Goal: Task Accomplishment & Management: Complete application form

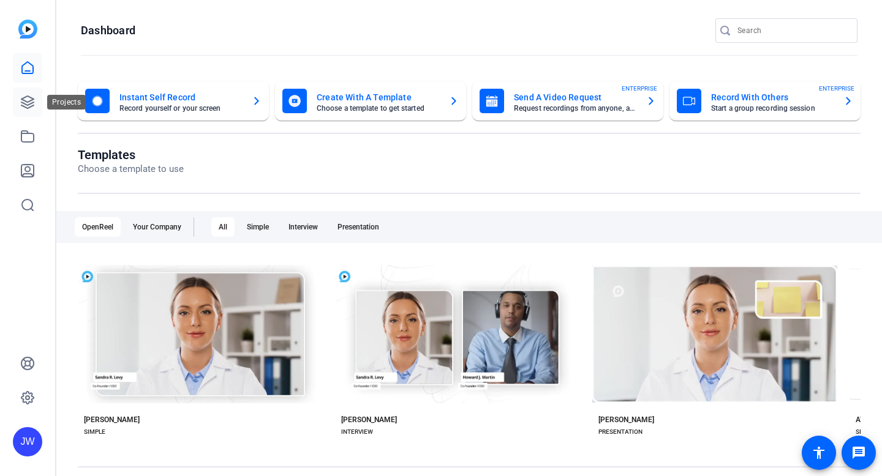
click at [25, 99] on icon at bounding box center [27, 102] width 15 height 15
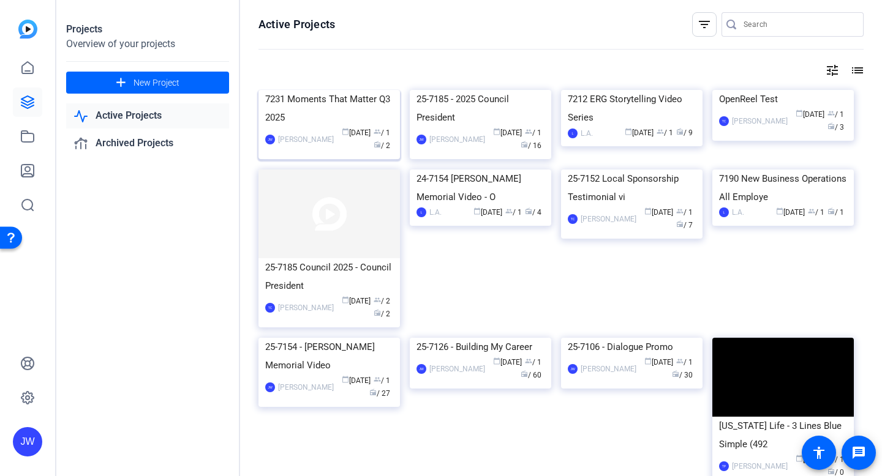
click at [353, 127] on div "7231 Moments That Matter Q3 2025" at bounding box center [329, 108] width 128 height 37
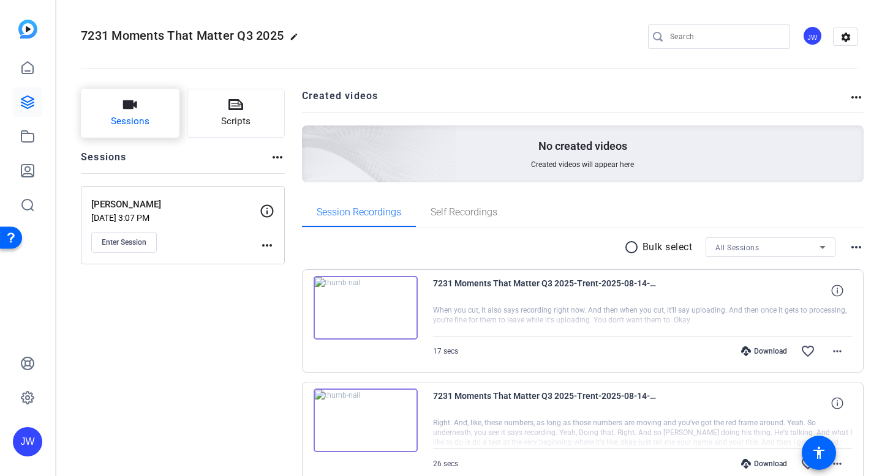
click at [129, 114] on button "Sessions" at bounding box center [130, 113] width 99 height 49
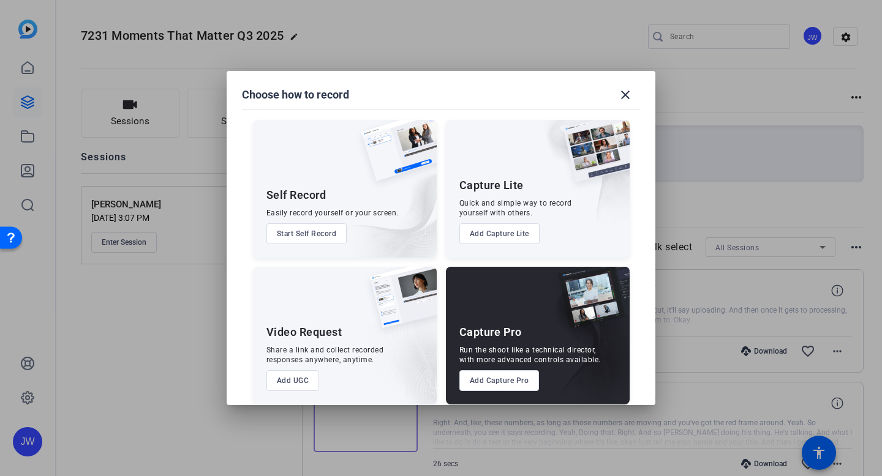
click at [484, 384] on button "Add Capture Pro" at bounding box center [499, 381] width 80 height 21
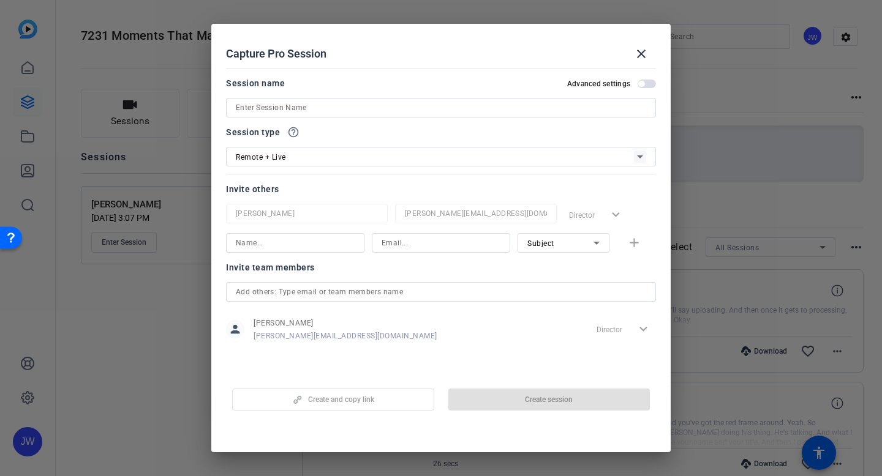
click at [263, 104] on input at bounding box center [441, 107] width 410 height 15
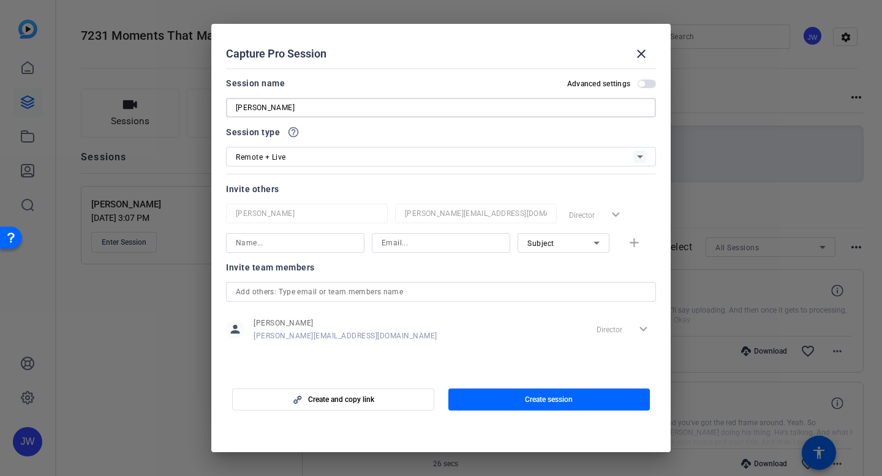
type input "Stephanie Record"
click at [285, 244] on input at bounding box center [295, 243] width 119 height 15
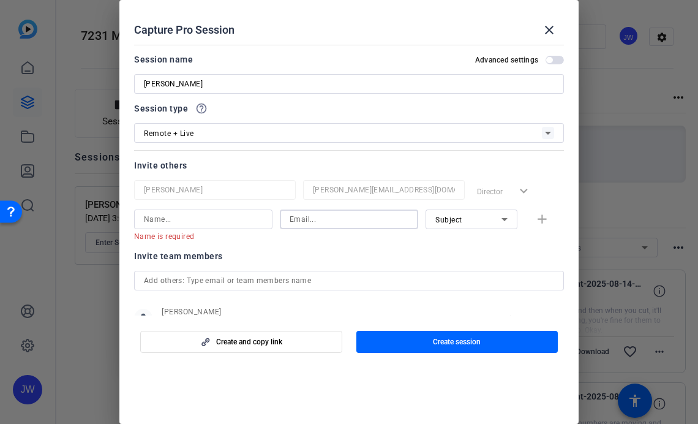
click at [333, 222] on input at bounding box center [349, 219] width 119 height 15
paste input "SGutierrez02@newyorklife.com"
type input "SGutierrez02@newyorklife.com"
click at [176, 219] on input at bounding box center [203, 219] width 119 height 15
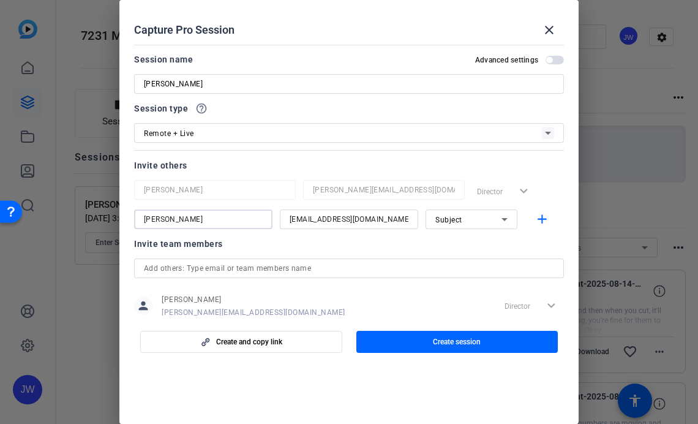
type input "Stephanie"
click at [476, 222] on div "Subject" at bounding box center [468, 219] width 66 height 15
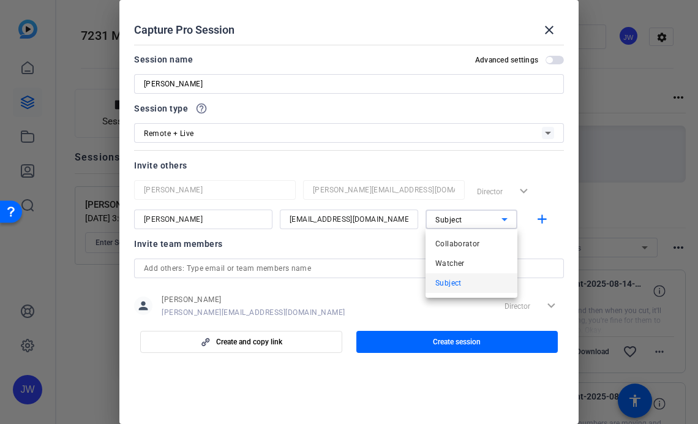
click at [470, 278] on mat-option "Subject" at bounding box center [472, 283] width 92 height 20
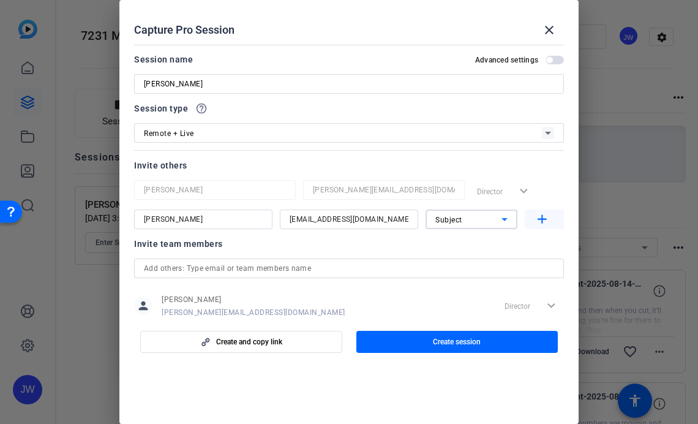
click at [543, 219] on mat-icon "add" at bounding box center [542, 219] width 15 height 15
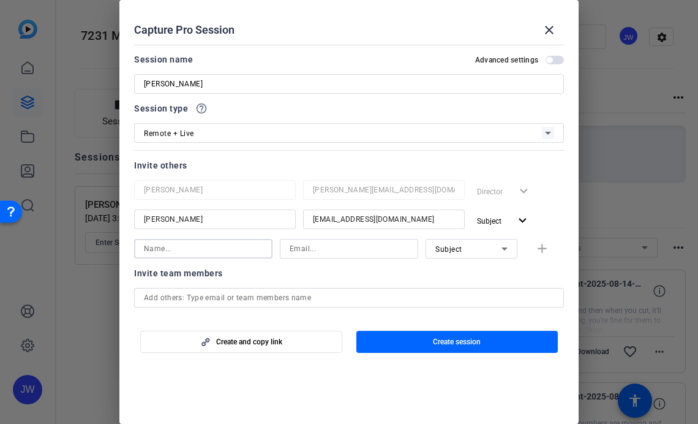
click at [209, 254] on input at bounding box center [203, 248] width 119 height 15
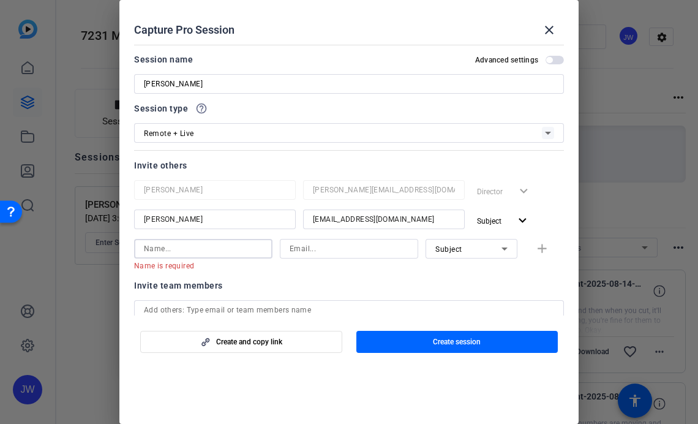
click at [314, 250] on input at bounding box center [349, 248] width 119 height 15
paste input "LORI_SALOTTO@newyorklife.com"
type input "LORI_SALOTTO@newyorklife.com"
click at [217, 252] on input at bounding box center [203, 248] width 119 height 15
type input "L"
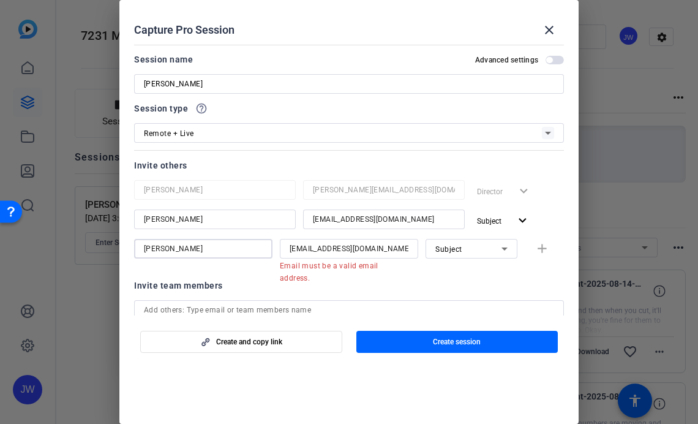
type input "Lori"
click at [475, 254] on div "Subject" at bounding box center [468, 248] width 66 height 15
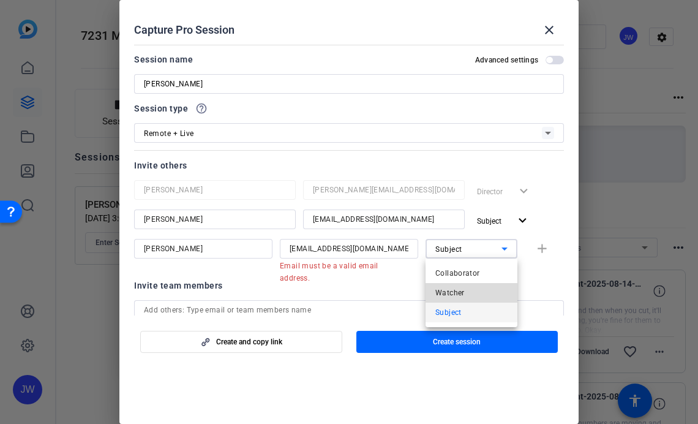
click at [472, 293] on mat-option "Watcher" at bounding box center [472, 293] width 92 height 20
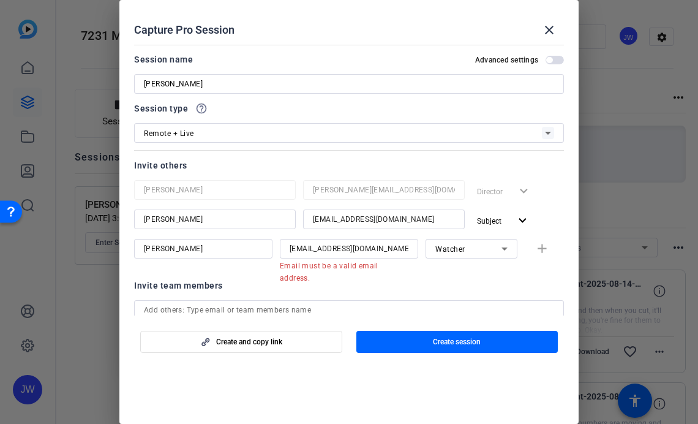
click at [541, 247] on div "Lori LORI_SALOTTO@newyorklife.com Email must be a valid email address. Watcher …" at bounding box center [349, 255] width 430 height 32
click at [417, 251] on div "LORI_SALOTTO@newyorklife.com" at bounding box center [349, 249] width 138 height 20
click at [414, 251] on div "LORI_SALOTTO@newyorklife.com" at bounding box center [349, 249] width 138 height 20
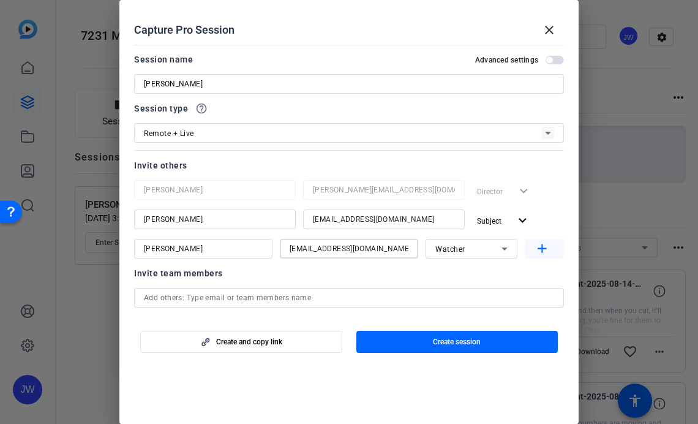
type input "LORI_SALOTTO@newyorklife.com"
click at [543, 250] on mat-icon "add" at bounding box center [542, 248] width 15 height 15
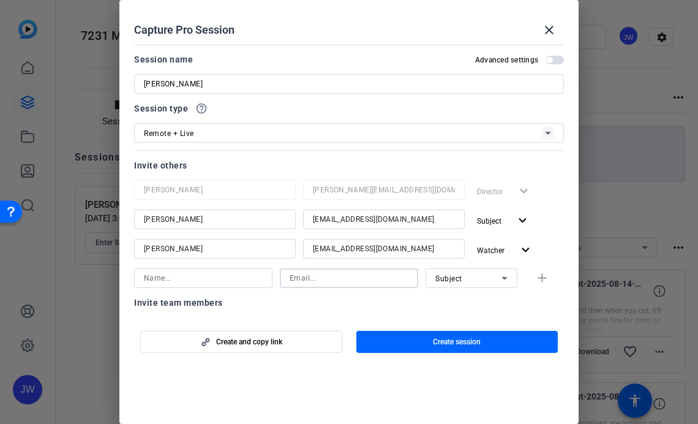
click at [331, 282] on input at bounding box center [349, 278] width 119 height 15
paste input "JENNIFER_K_GILBRIDE@newyorklife.com"
type input "JENNIFER_K_GILBRIDE@newyorklife.com"
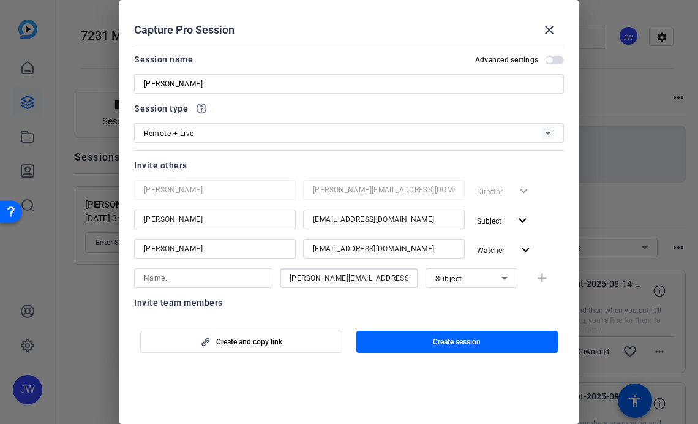
click at [201, 282] on input at bounding box center [203, 278] width 119 height 15
type input "Jennifer"
click at [481, 274] on div "Subject" at bounding box center [468, 278] width 66 height 15
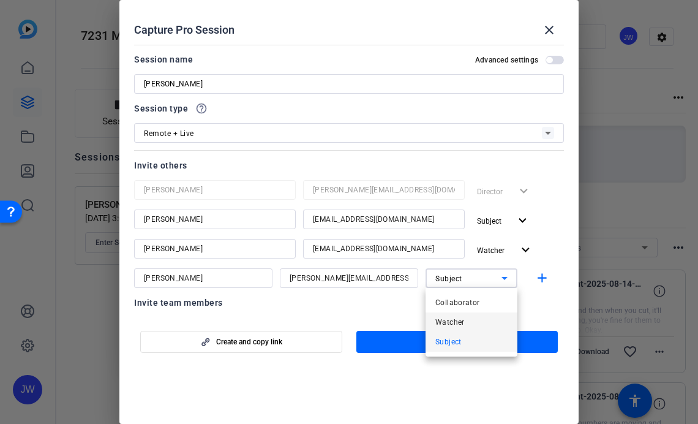
click at [470, 324] on mat-option "Watcher" at bounding box center [472, 322] width 92 height 20
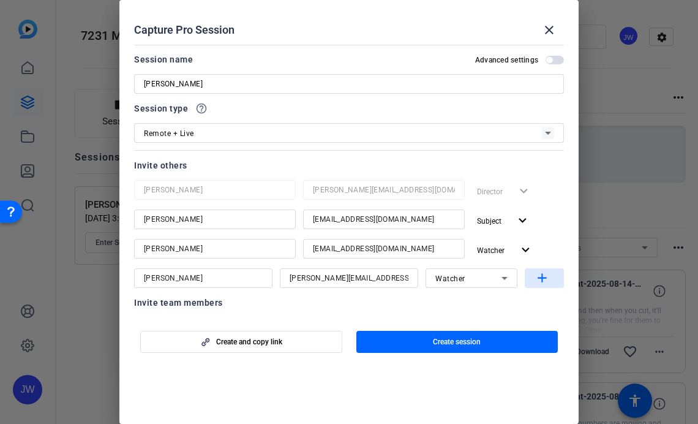
click at [543, 280] on mat-icon "add" at bounding box center [542, 278] width 15 height 15
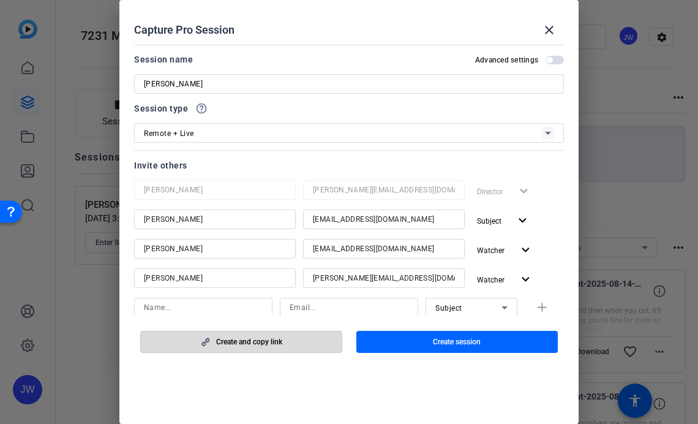
click at [253, 337] on span "Create and copy link" at bounding box center [249, 342] width 66 height 10
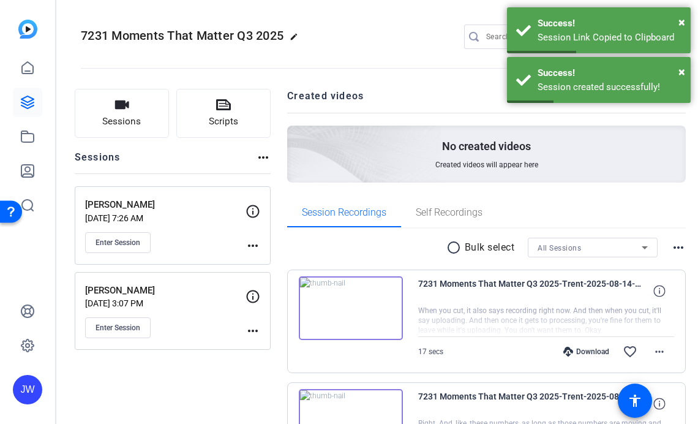
click at [260, 247] on mat-icon "more_horiz" at bounding box center [253, 245] width 15 height 15
click at [271, 258] on span "Edit Session" at bounding box center [297, 263] width 56 height 15
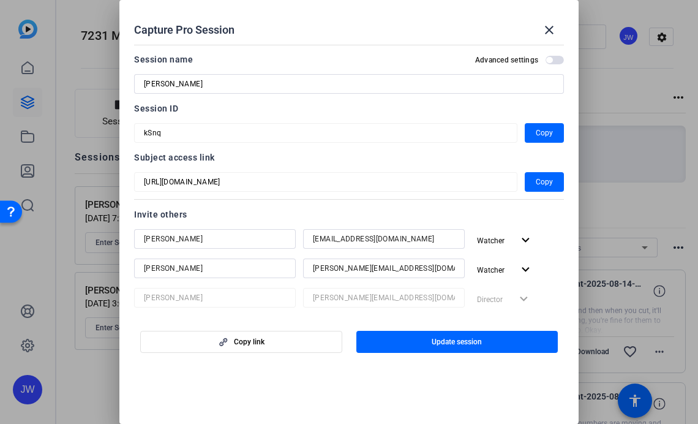
click at [494, 58] on h2 "Advanced settings" at bounding box center [506, 60] width 63 height 10
click at [546, 58] on button "Advanced settings" at bounding box center [555, 60] width 18 height 9
click at [536, 58] on h2 "Advanced settings" at bounding box center [506, 60] width 63 height 10
click at [546, 58] on button "Advanced settings" at bounding box center [555, 60] width 18 height 9
click at [536, 58] on h2 "Advanced settings" at bounding box center [506, 60] width 63 height 10
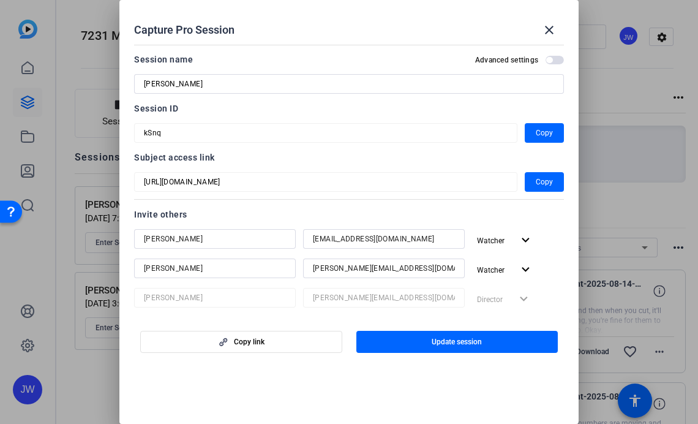
click at [546, 58] on button "Advanced settings" at bounding box center [555, 60] width 18 height 9
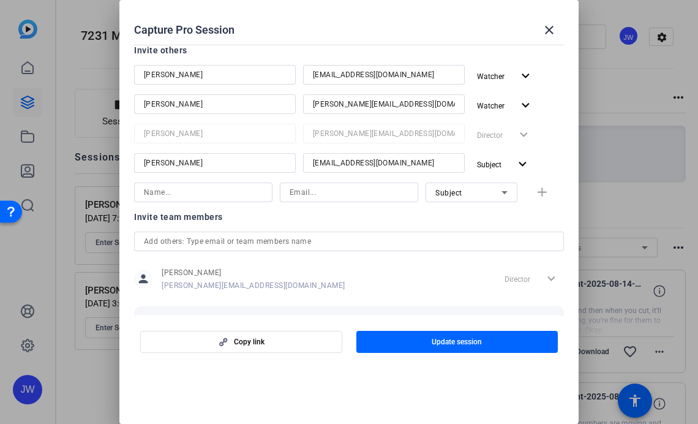
scroll to position [225, 0]
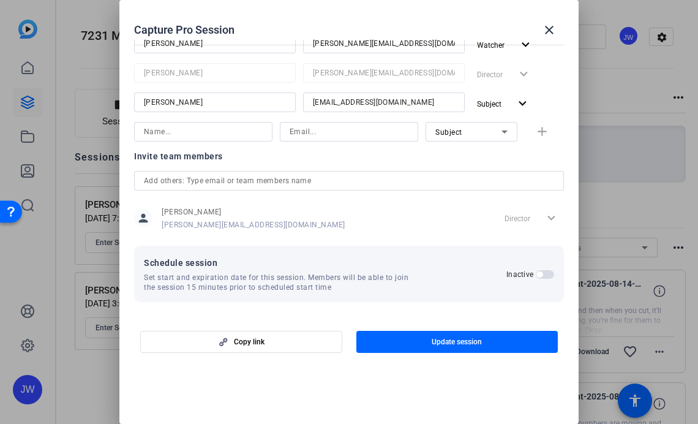
click at [541, 276] on span "button" at bounding box center [539, 274] width 6 height 6
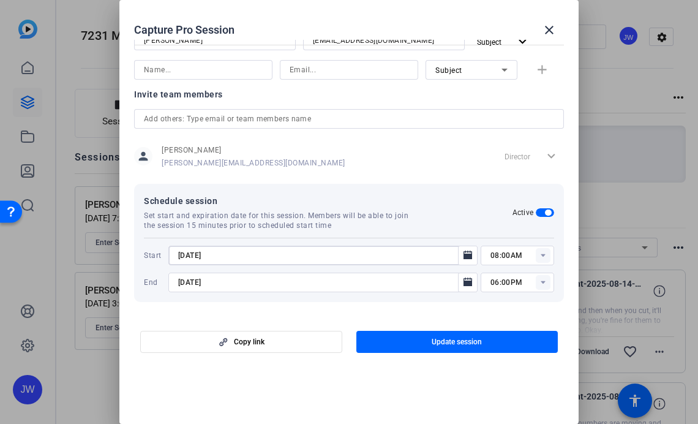
click at [236, 257] on input "8/19/2025" at bounding box center [316, 255] width 277 height 15
click at [465, 260] on icon "Open calendar" at bounding box center [468, 255] width 10 height 15
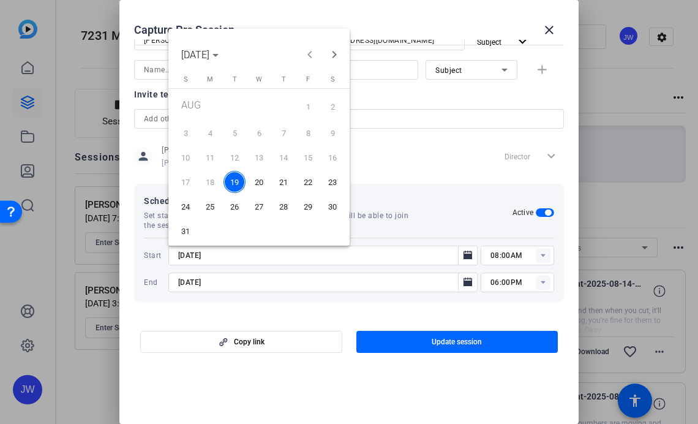
click at [309, 178] on span "22" at bounding box center [308, 182] width 22 height 22
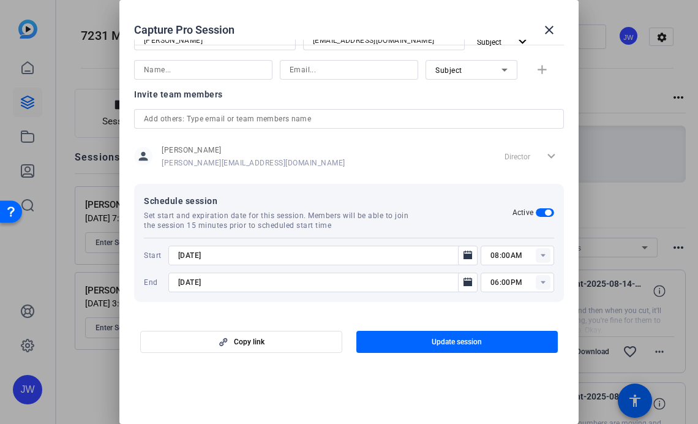
type input "8/22/2025"
click at [541, 256] on rect at bounding box center [543, 255] width 15 height 15
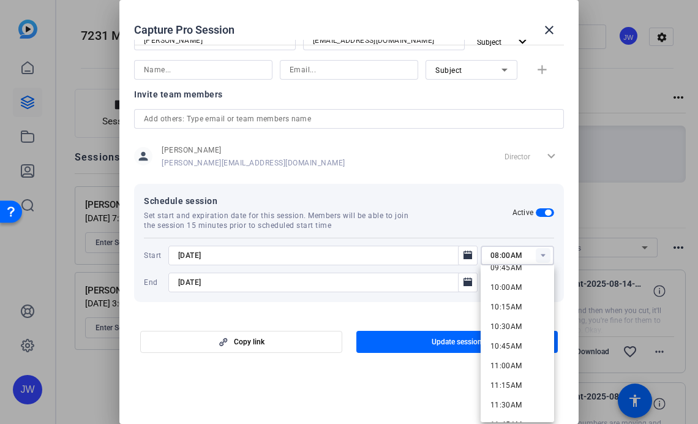
scroll to position [777, 0]
click at [520, 369] on span "11:00AM" at bounding box center [507, 365] width 32 height 9
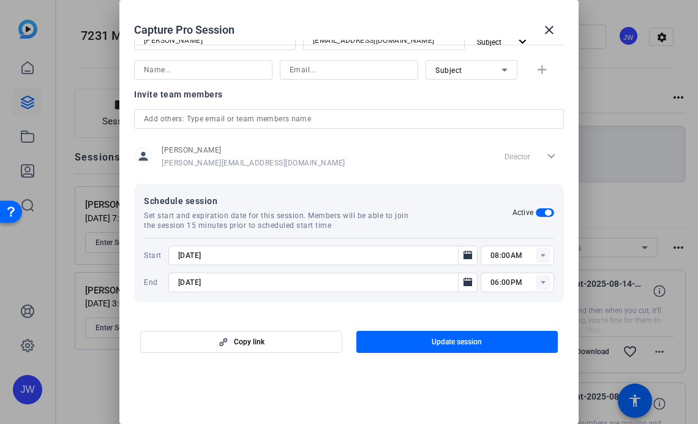
type input "11:00AM"
click at [301, 284] on input "8/26/2025" at bounding box center [316, 282] width 277 height 15
click at [464, 280] on icon "Open calendar" at bounding box center [468, 282] width 10 height 15
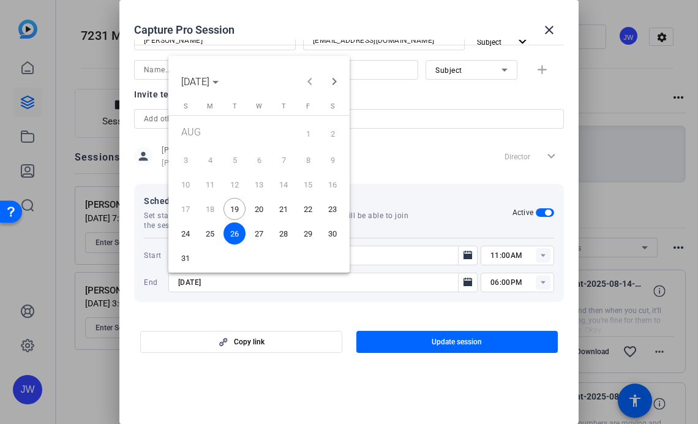
click at [315, 208] on span "22" at bounding box center [308, 209] width 22 height 22
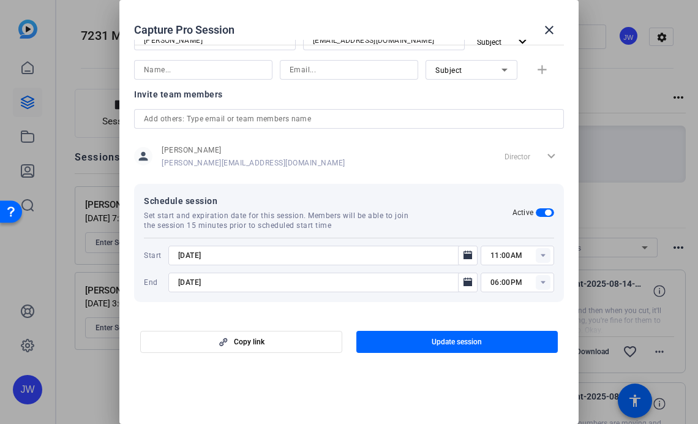
type input "8/22/2025"
click at [550, 283] on rect at bounding box center [543, 282] width 15 height 15
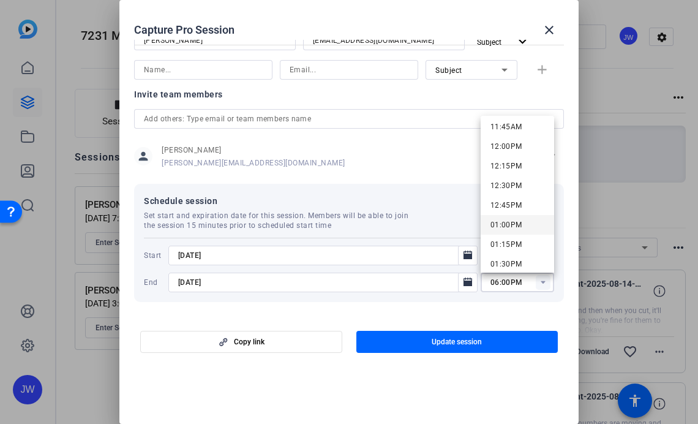
scroll to position [922, 0]
click at [516, 152] on span "12:00PM" at bounding box center [507, 149] width 32 height 9
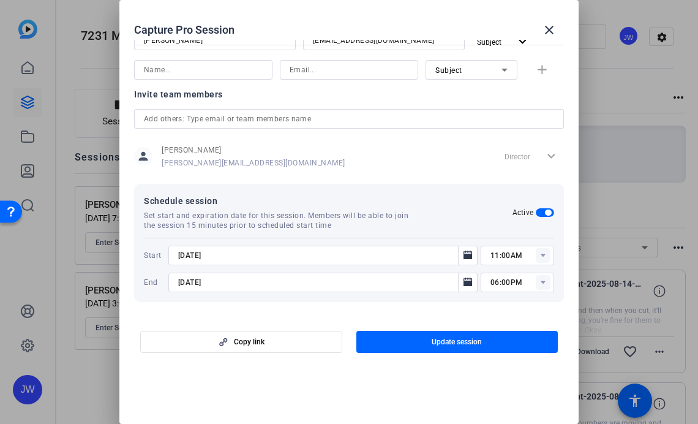
type input "12:00PM"
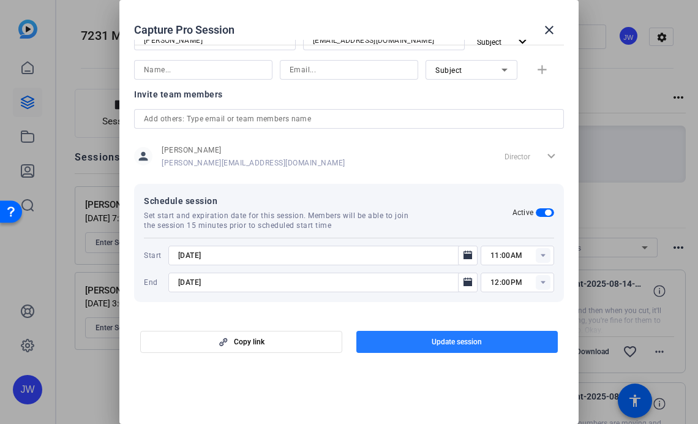
click at [460, 349] on span "button" at bounding box center [457, 341] width 202 height 29
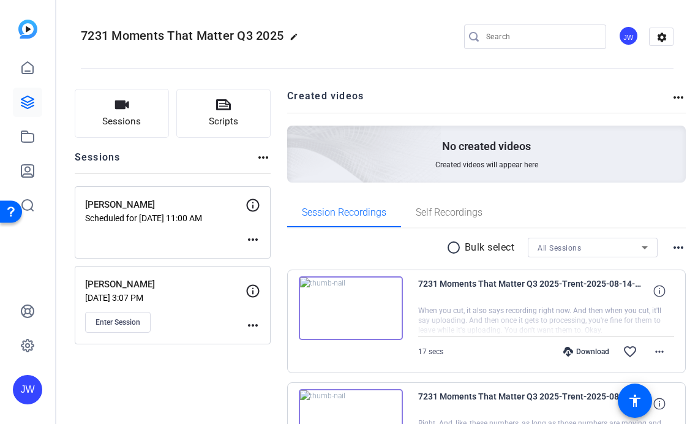
click at [271, 235] on div "Stephanie Record Scheduled for Aug 22, 2025 @ 11:00 AM more_horiz" at bounding box center [173, 222] width 196 height 72
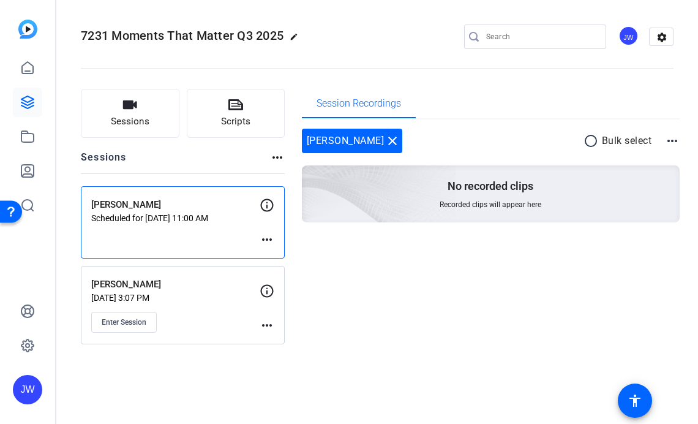
click at [271, 240] on mat-icon "more_horiz" at bounding box center [267, 239] width 15 height 15
click at [277, 257] on span "Edit Session" at bounding box center [297, 257] width 56 height 15
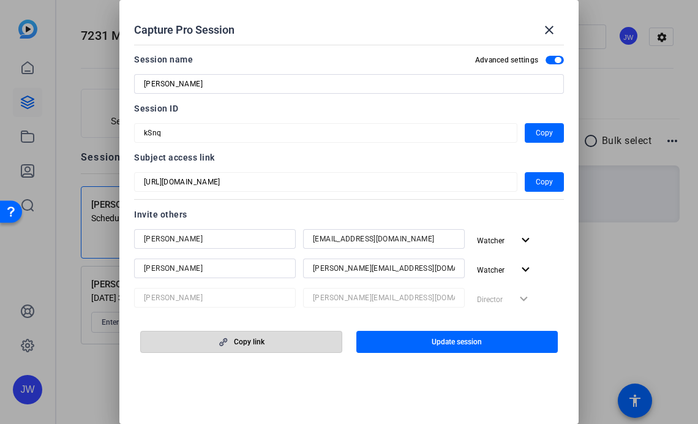
click at [260, 343] on span "Copy link" at bounding box center [249, 342] width 31 height 10
click at [236, 343] on span "Copy link" at bounding box center [249, 342] width 31 height 10
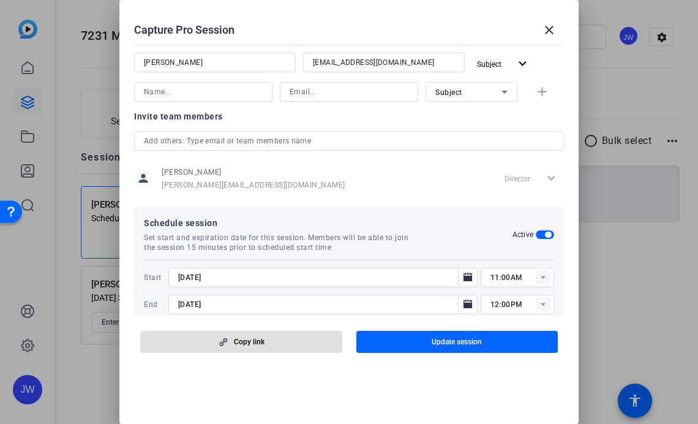
scroll to position [267, 0]
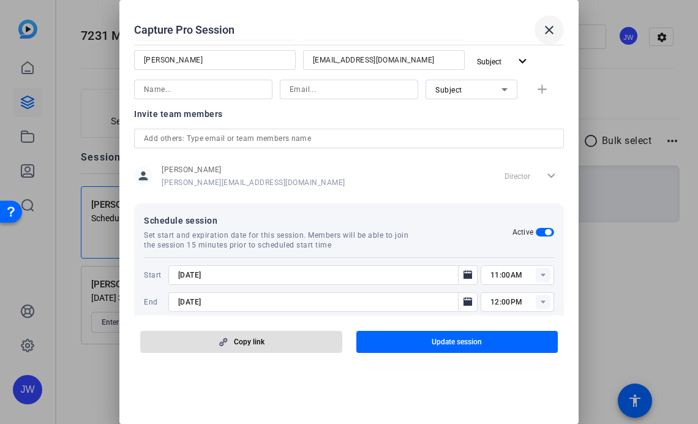
click at [546, 29] on mat-icon "close" at bounding box center [549, 30] width 15 height 15
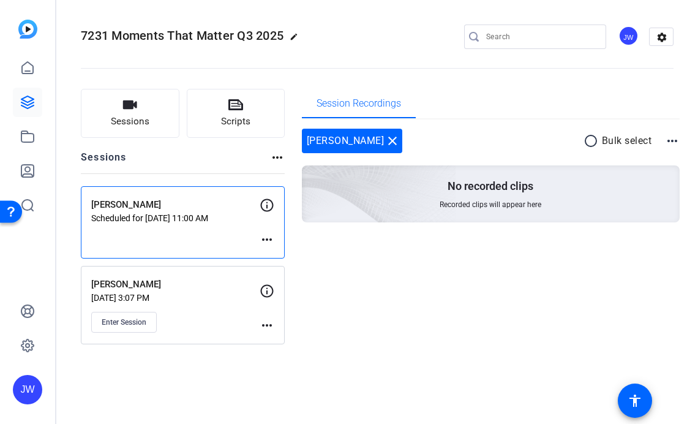
click at [263, 237] on mat-icon "more_horiz" at bounding box center [267, 239] width 15 height 15
click at [275, 261] on span "Edit Session" at bounding box center [297, 257] width 56 height 15
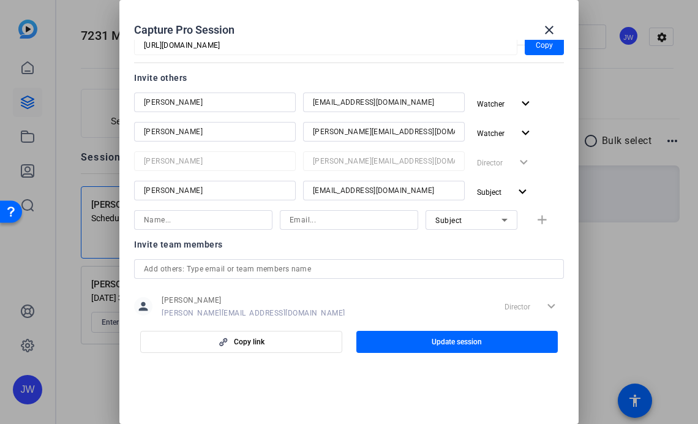
scroll to position [0, 0]
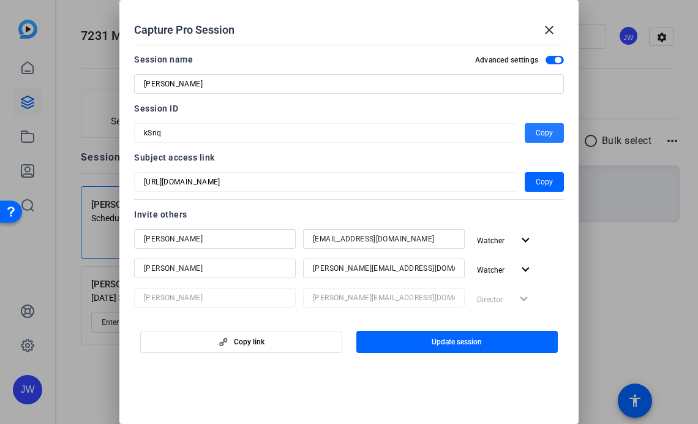
click at [551, 133] on span "Copy" at bounding box center [544, 133] width 17 height 15
click at [545, 28] on mat-icon "close" at bounding box center [549, 30] width 15 height 15
